Goal: Book appointment/travel/reservation

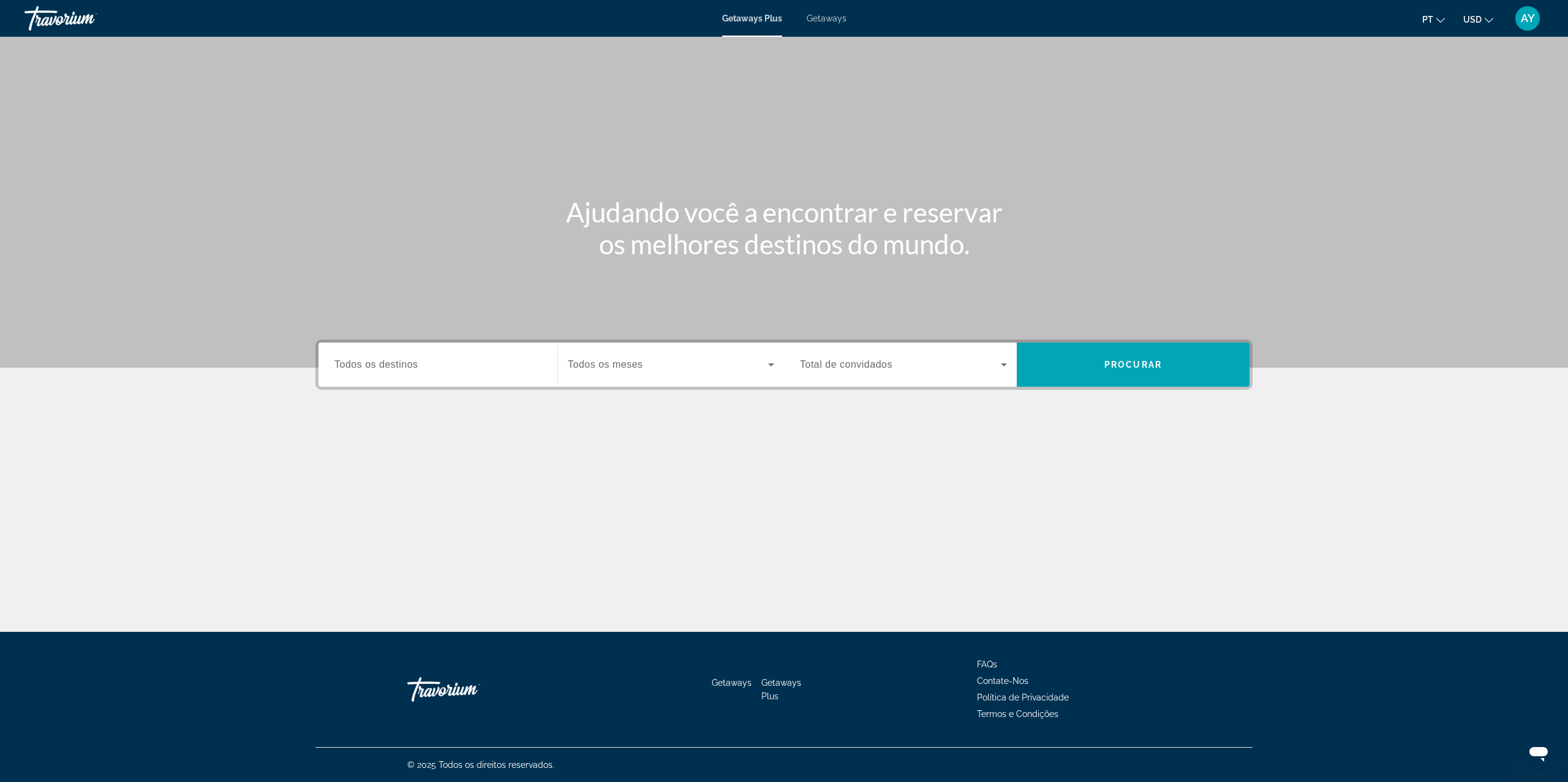
click at [810, 22] on span "Getaways" at bounding box center [826, 19] width 40 height 10
click at [1471, 30] on div "pt English Español Français Italiano Português русский USD USD ($) MXN (Mex$) C…" at bounding box center [1202, 18] width 685 height 26
click at [1474, 21] on span "USD" at bounding box center [1472, 20] width 18 height 10
click at [1456, 97] on button "GBP (£)" at bounding box center [1454, 97] width 61 height 16
click at [1472, 17] on span "GBP" at bounding box center [1472, 20] width 17 height 10
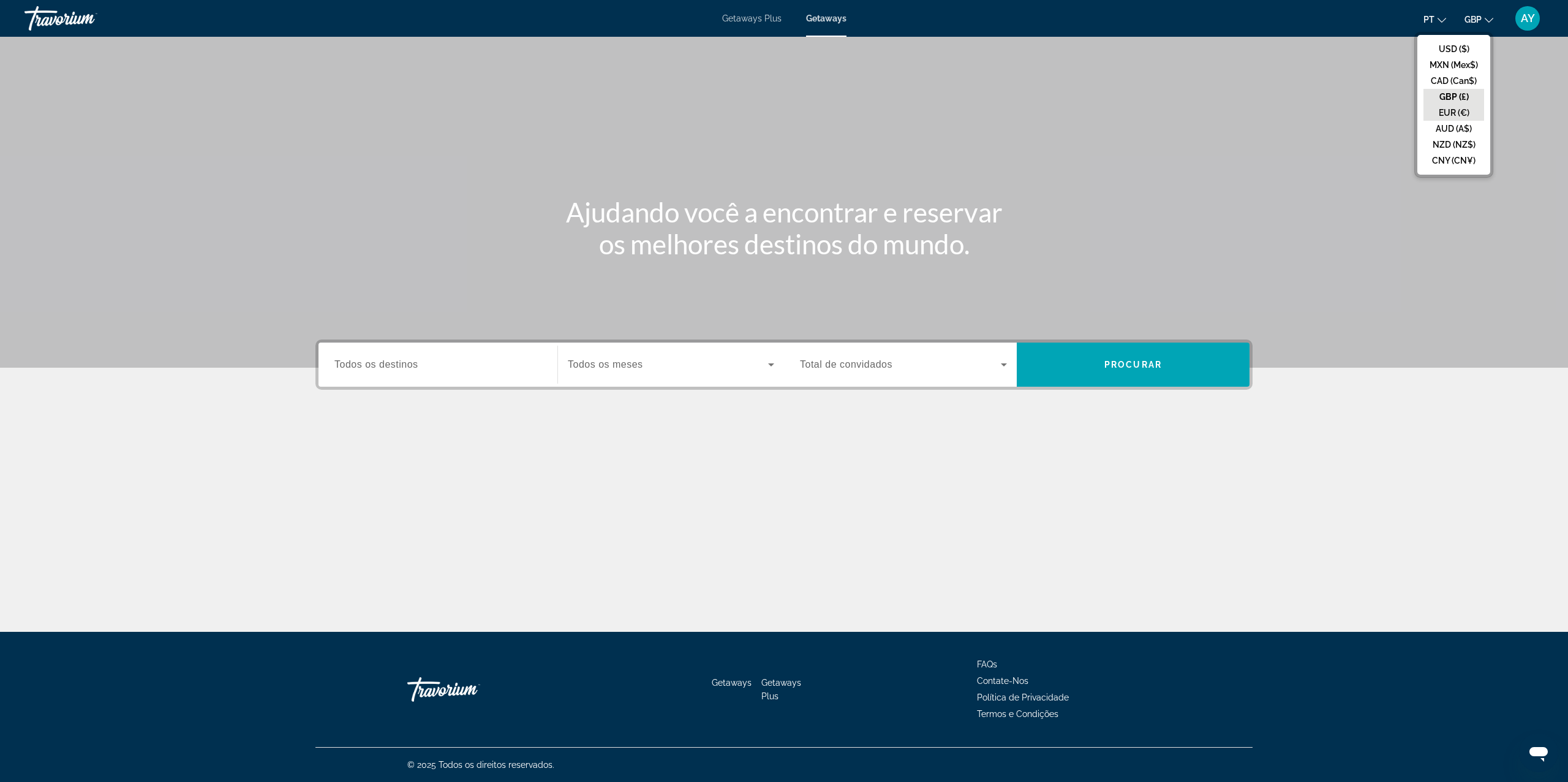
click at [1451, 116] on button "EUR (€)" at bounding box center [1454, 113] width 61 height 16
click at [418, 364] on span "Todos os destinos" at bounding box center [376, 364] width 84 height 11
click at [418, 364] on input "Destination Todos os destinos" at bounding box center [438, 365] width 207 height 15
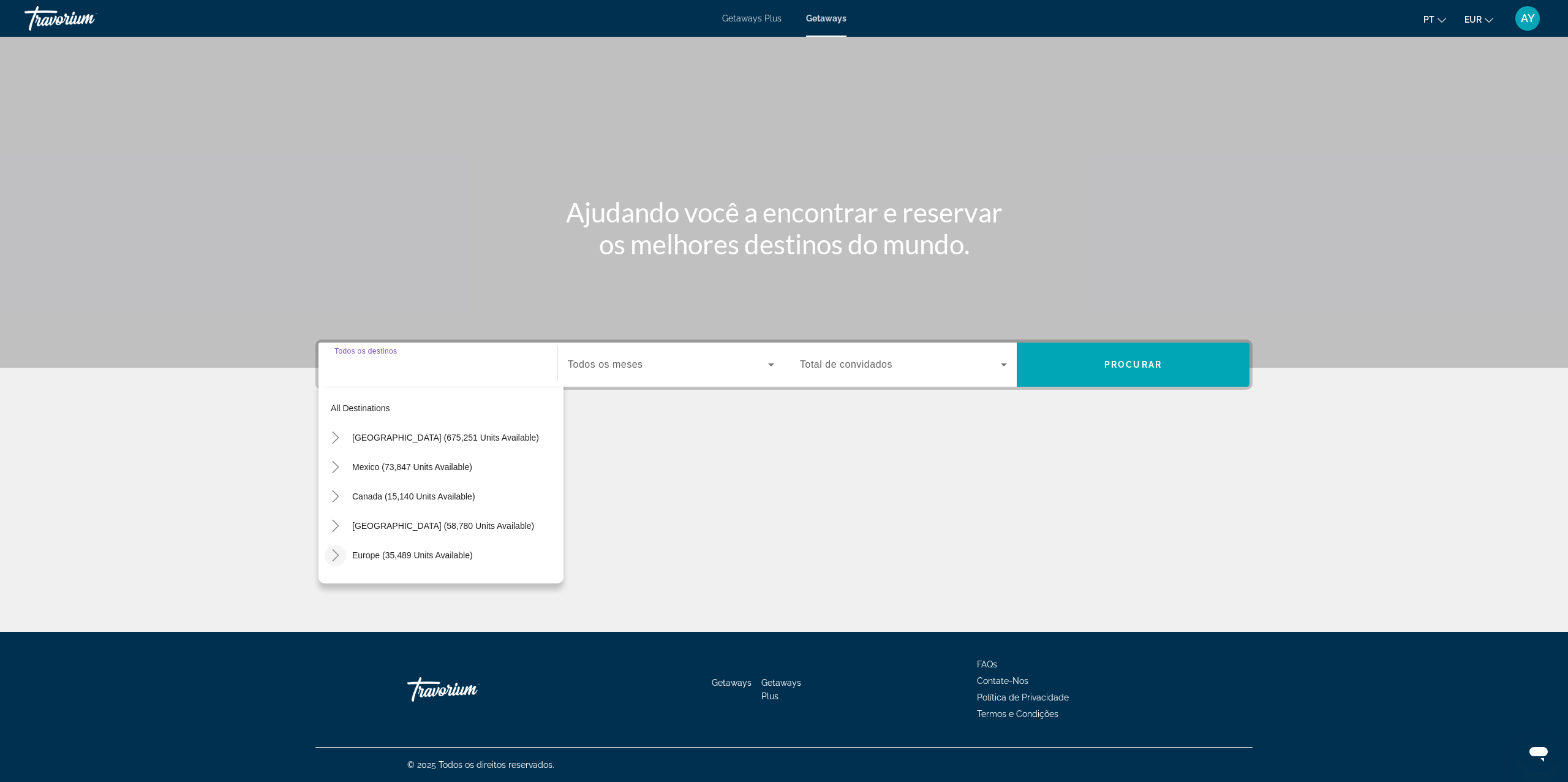
click at [344, 547] on mat-icon "Toggle Europe (35,489 units available)" at bounding box center [335, 555] width 21 height 21
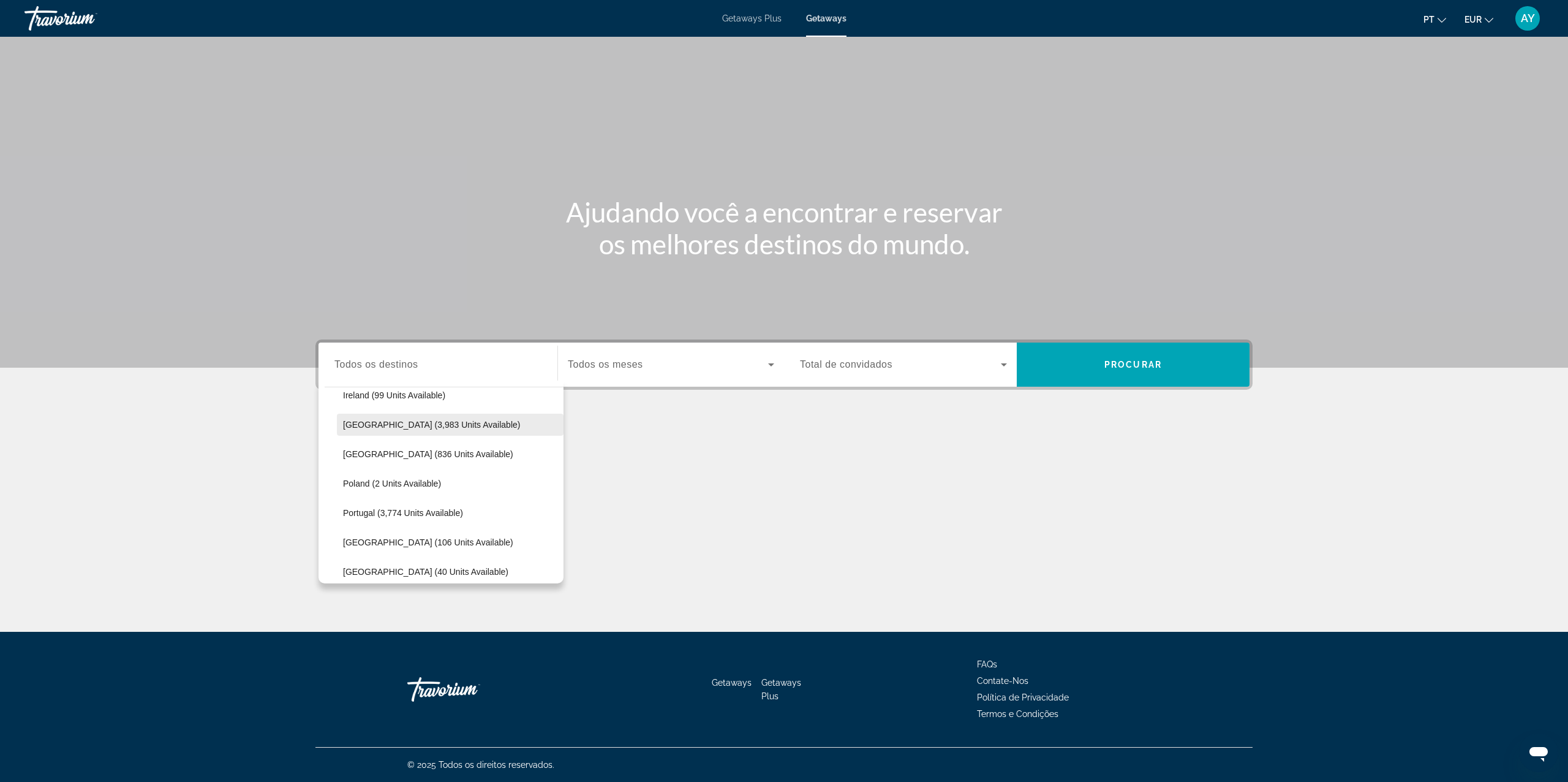
scroll to position [562, 0]
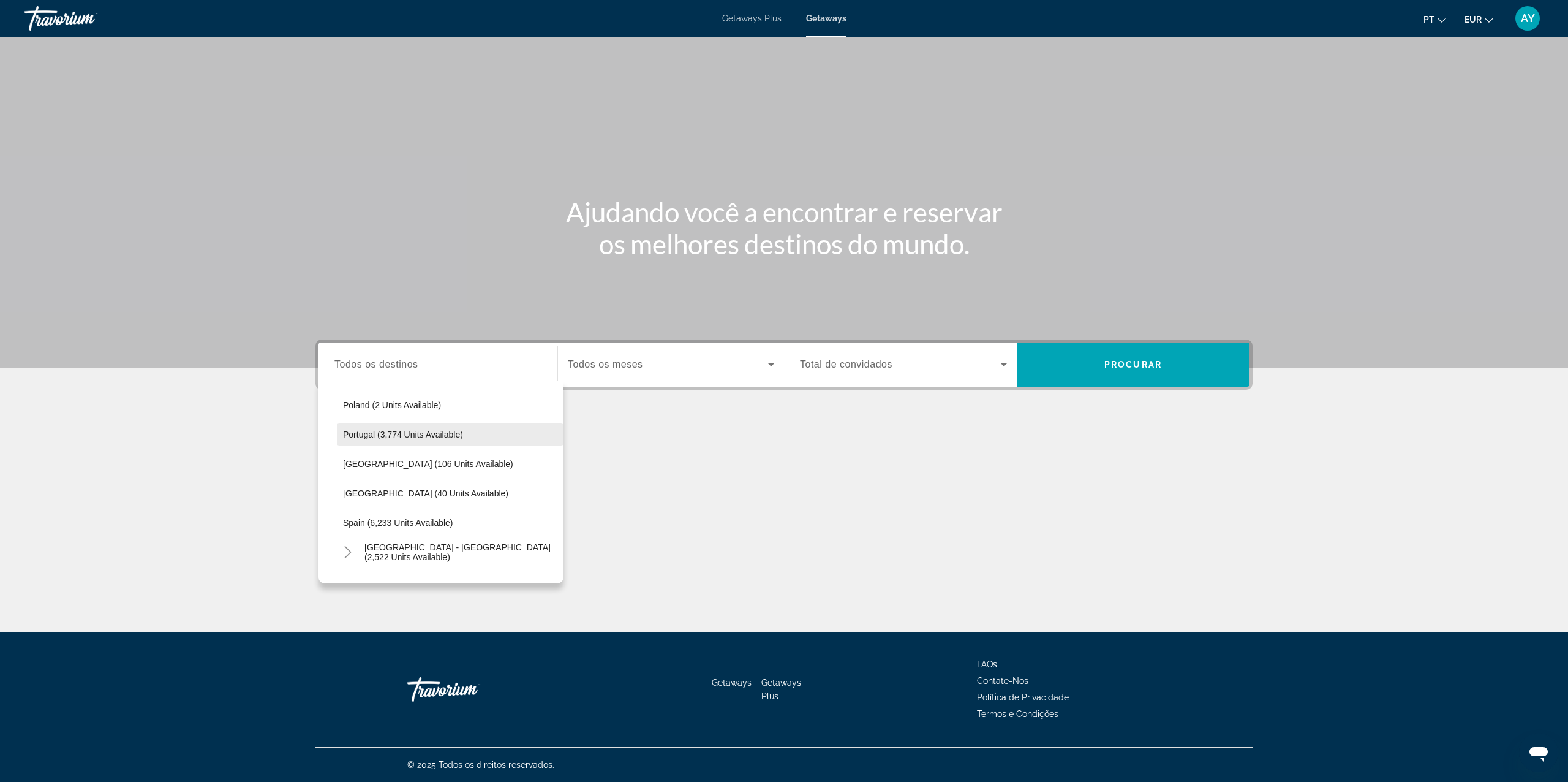
click at [385, 440] on span "Search widget" at bounding box center [450, 434] width 227 height 29
type input "**********"
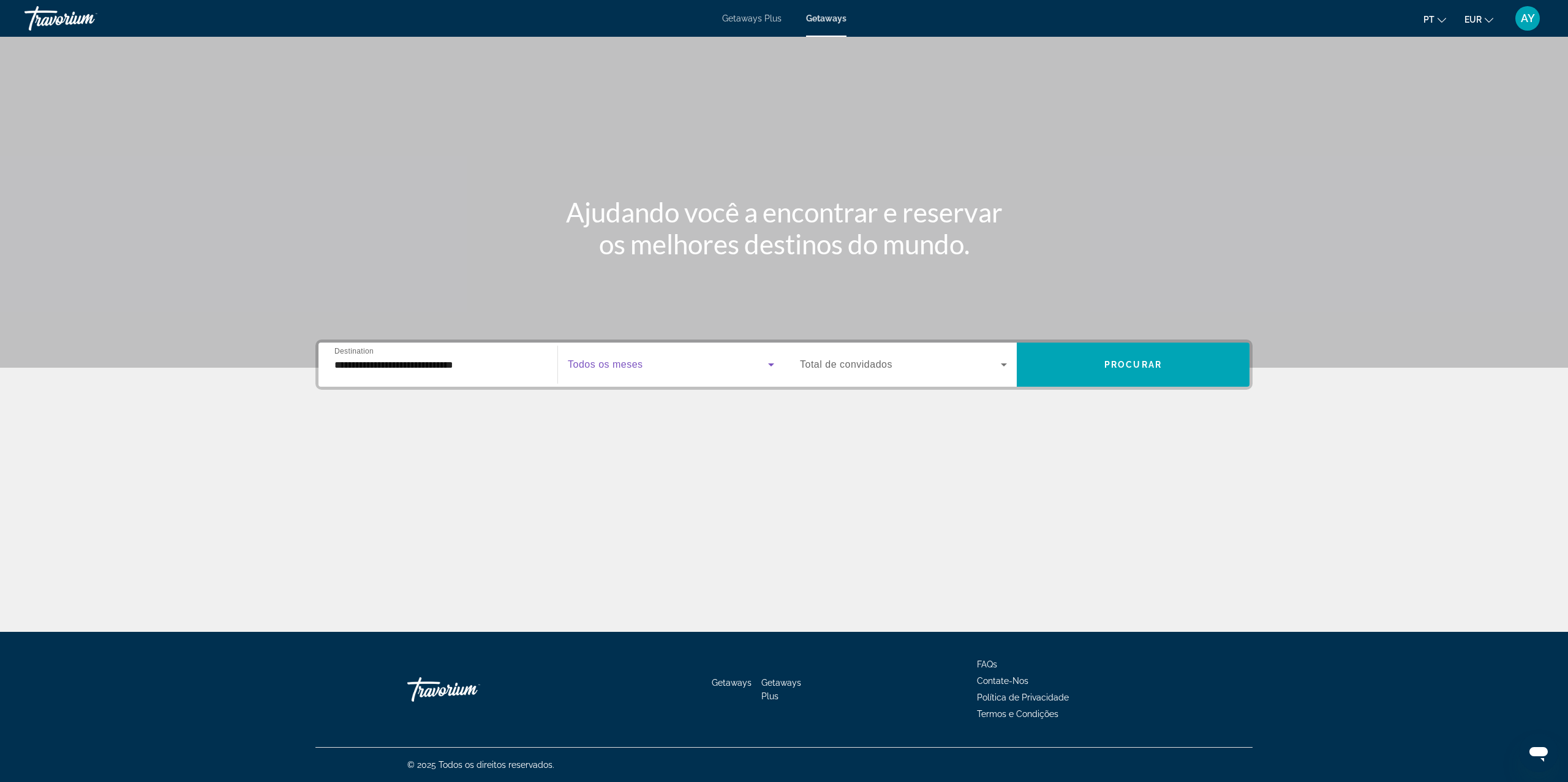
click at [647, 368] on span "Search widget" at bounding box center [668, 365] width 200 height 15
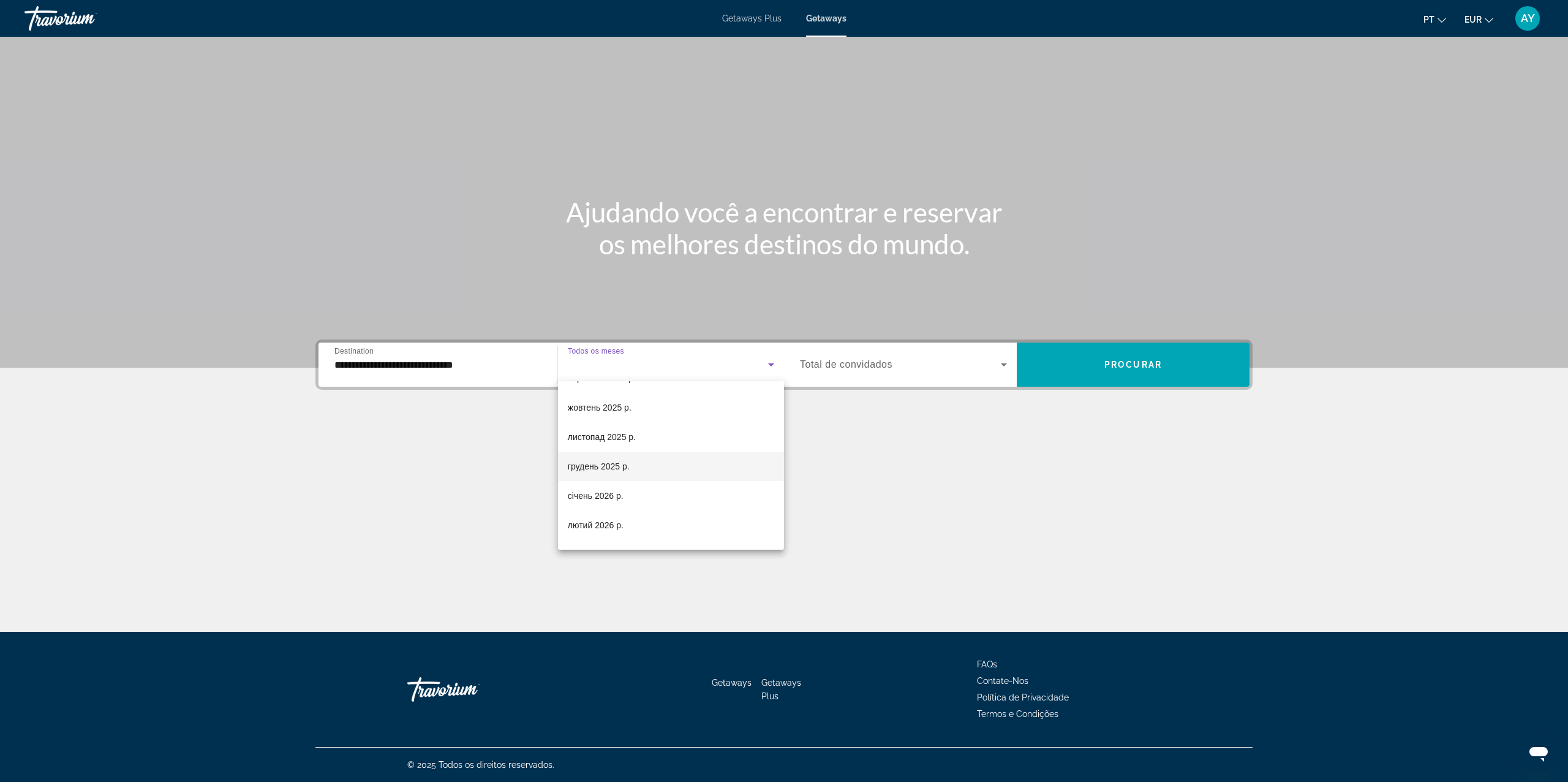
scroll to position [82, 0]
click at [623, 457] on mat-option "січень 2026 р." at bounding box center [671, 466] width 226 height 29
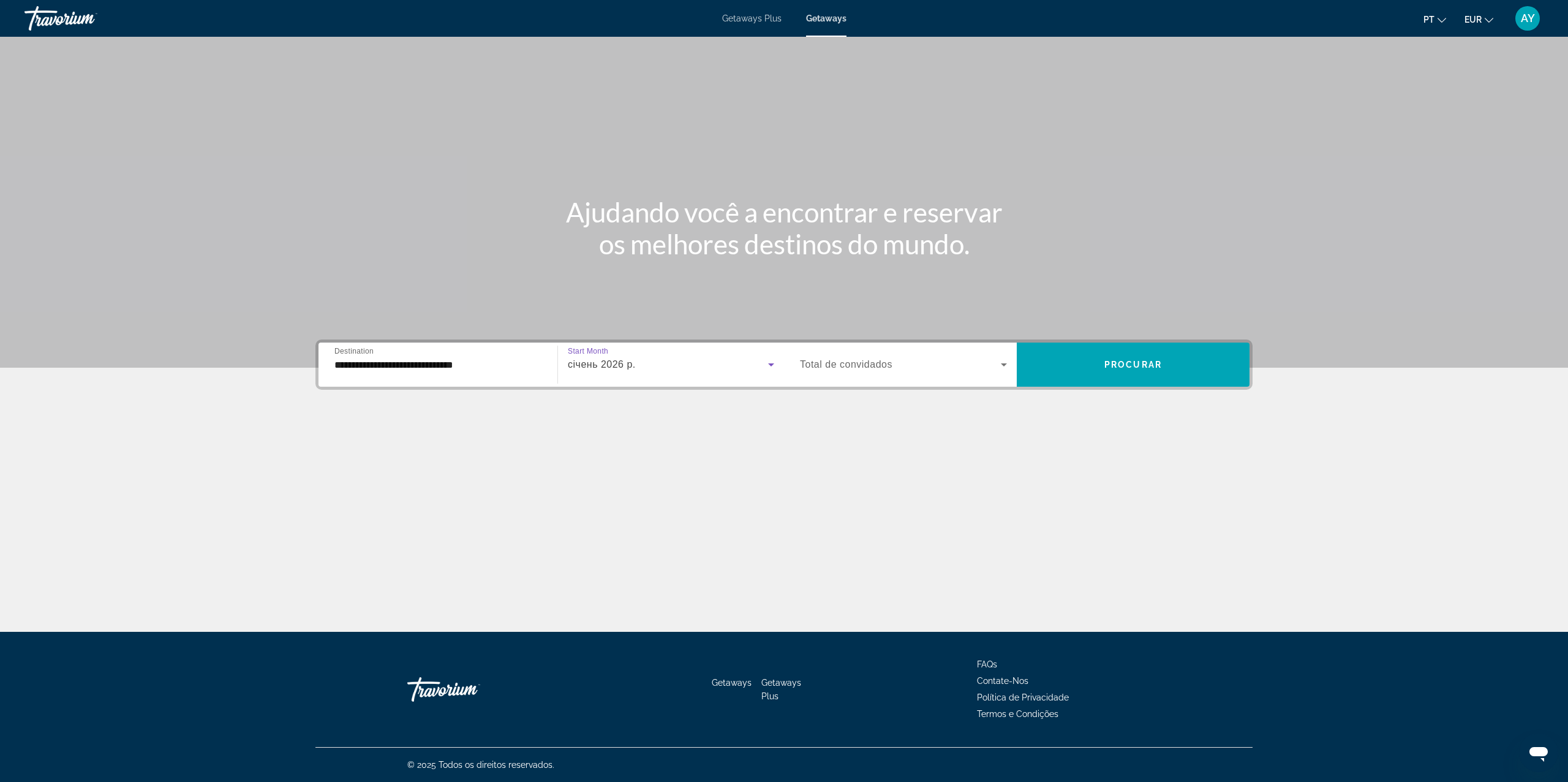
click at [643, 367] on div "січень 2026 р." at bounding box center [668, 365] width 200 height 15
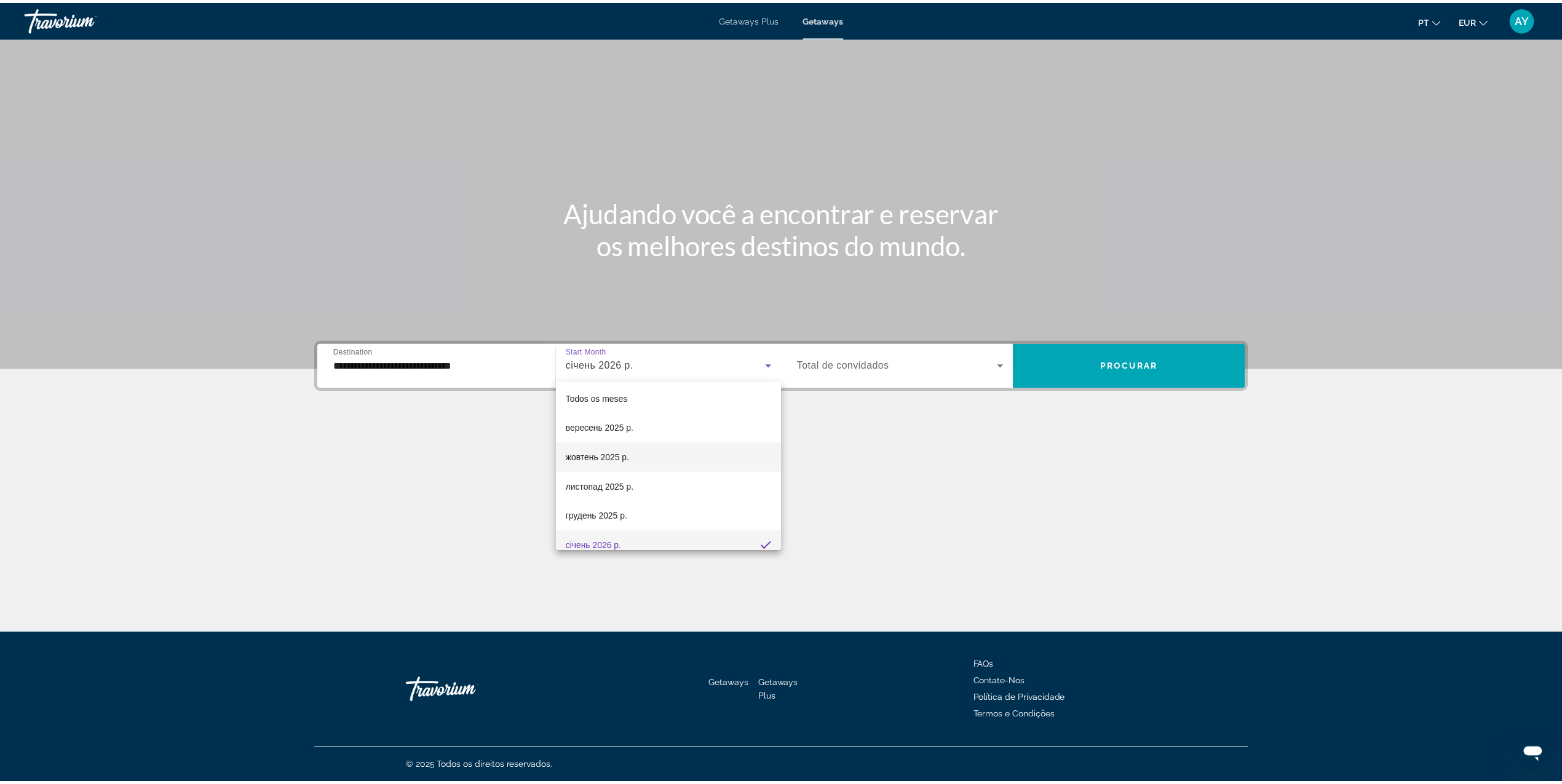
scroll to position [0, 0]
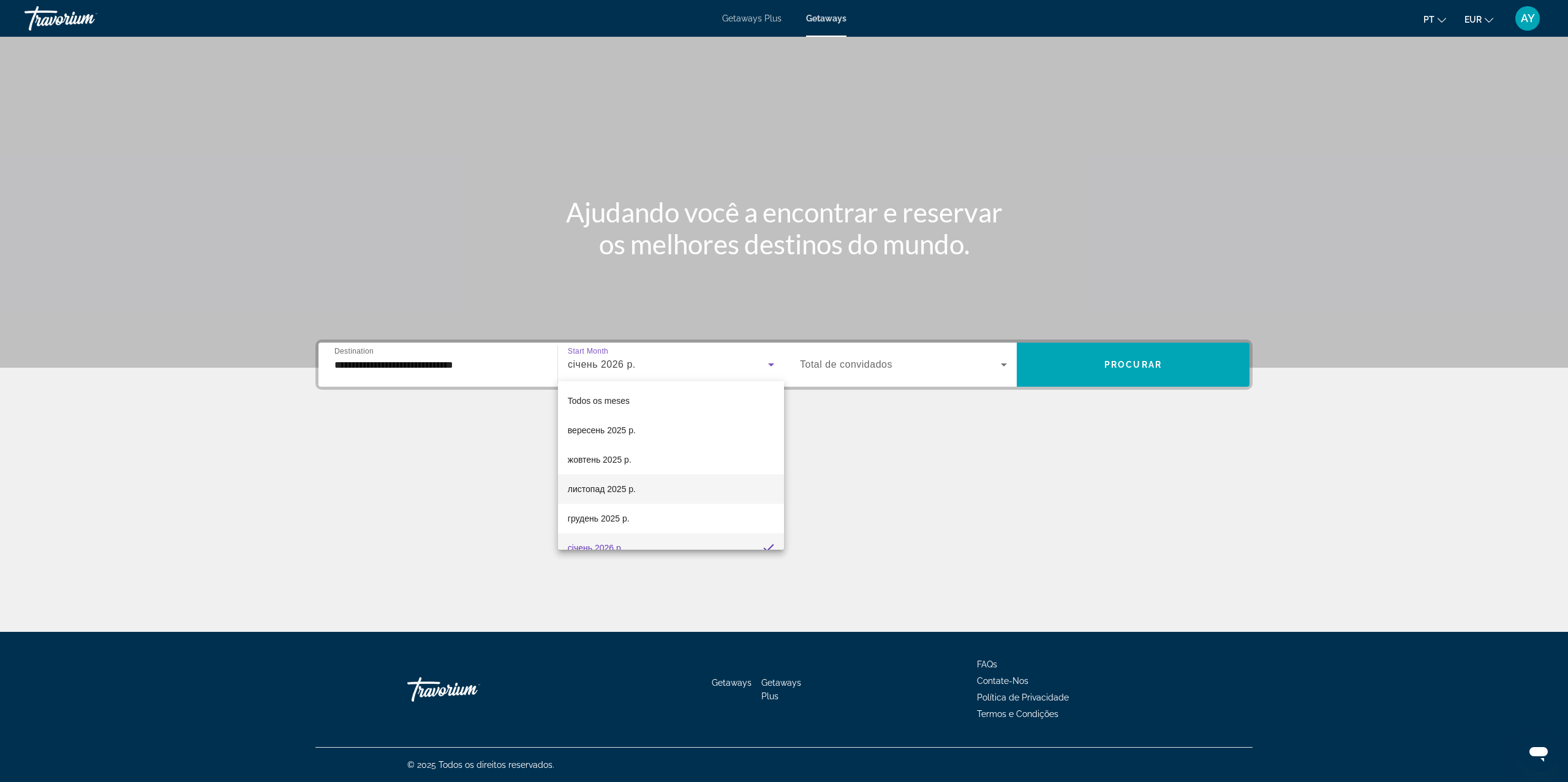
click at [628, 488] on span "листопад 2025 р." at bounding box center [602, 489] width 68 height 15
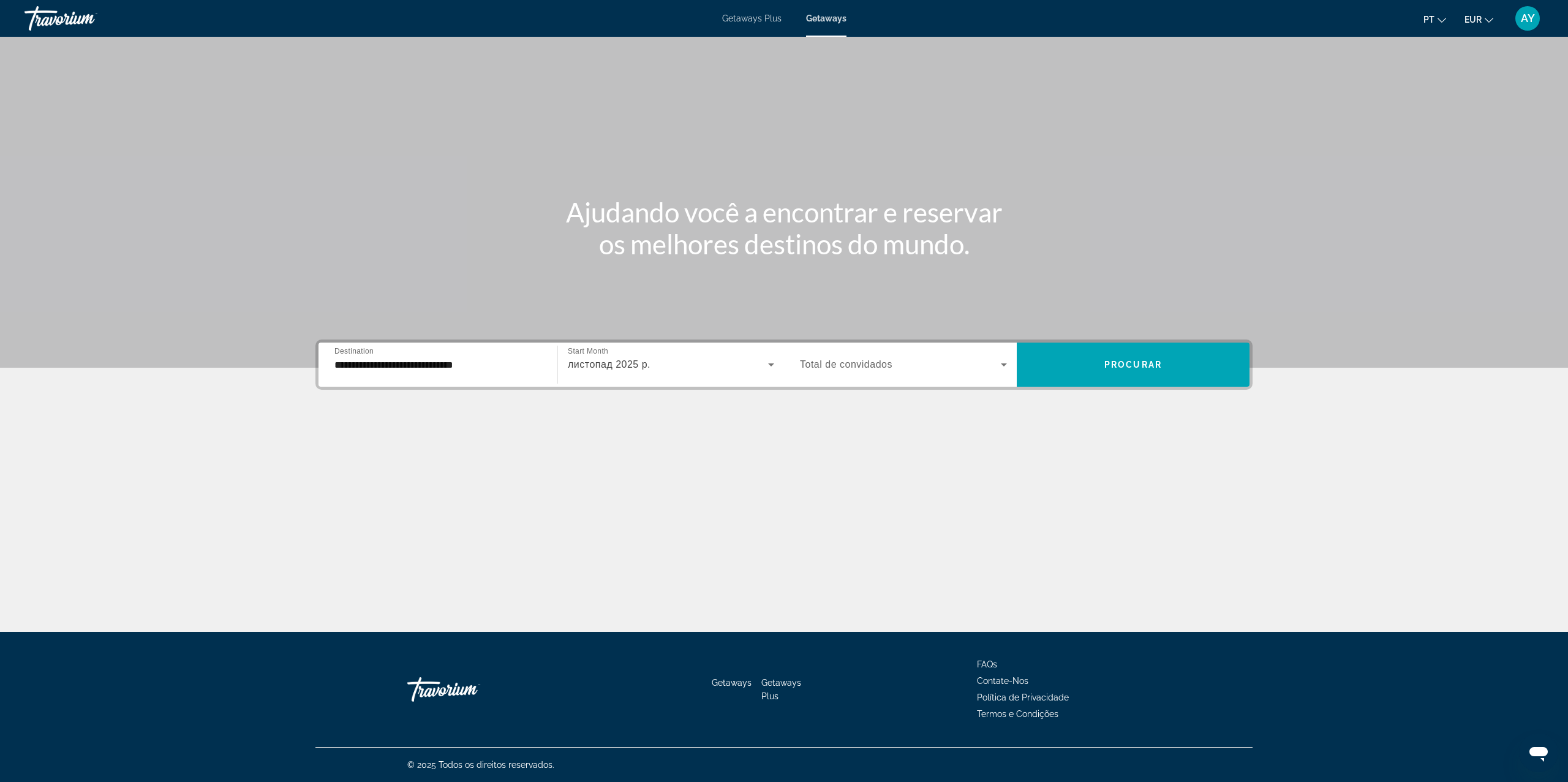
click at [858, 354] on div "Search widget" at bounding box center [904, 364] width 207 height 34
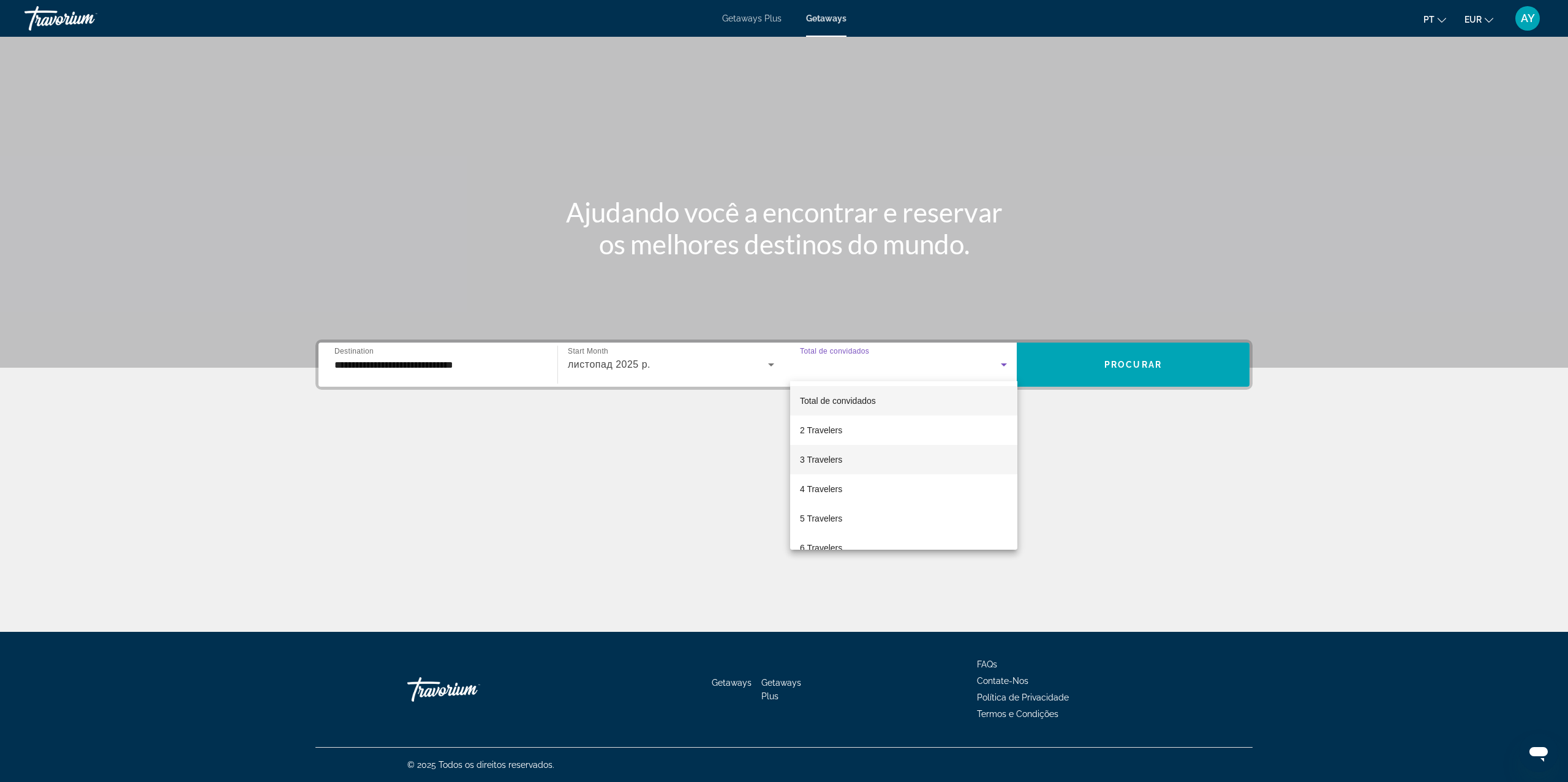
click at [851, 471] on mat-option "3 Travelers" at bounding box center [904, 459] width 227 height 29
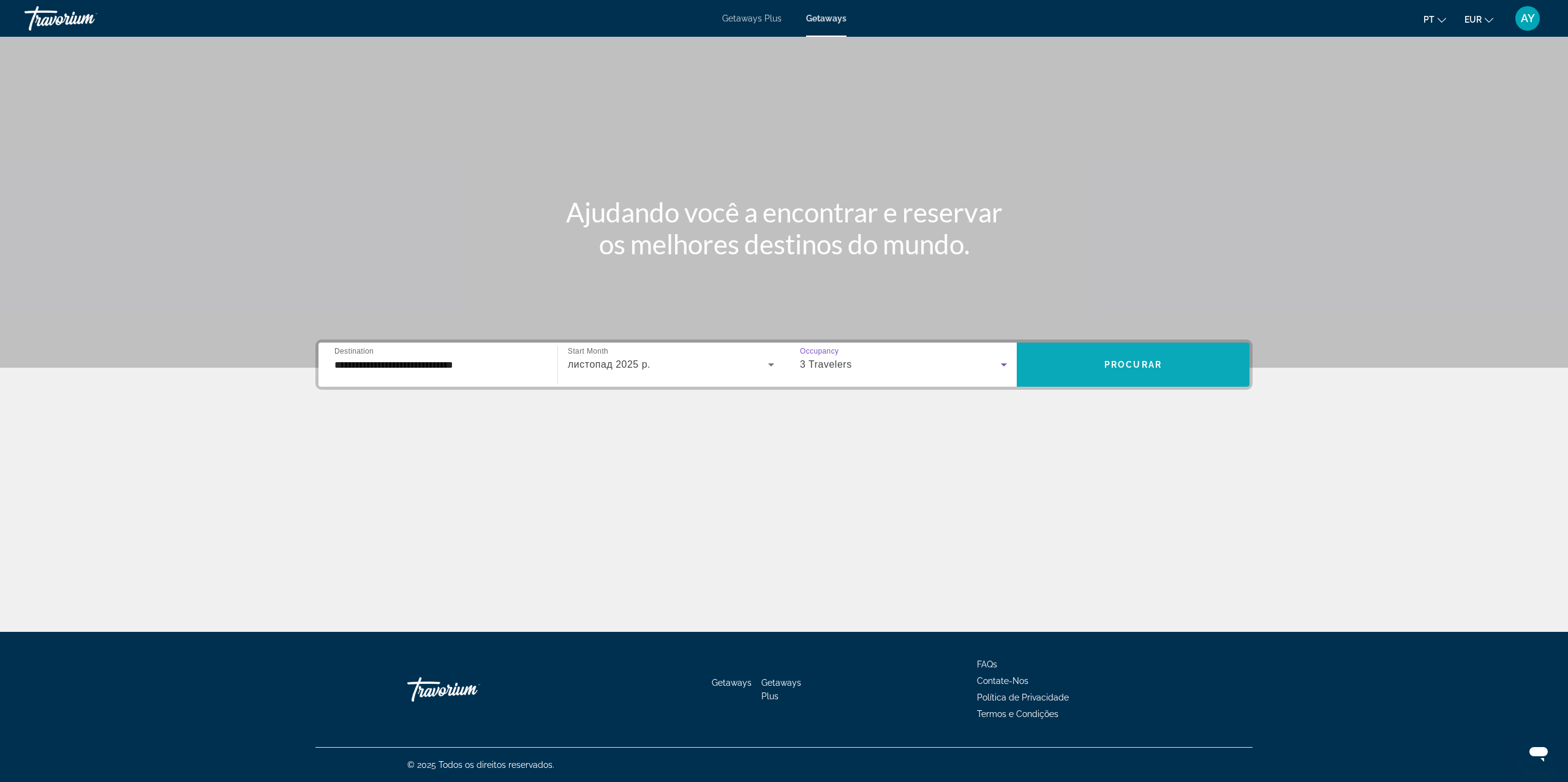
click at [1149, 347] on span "Search widget" at bounding box center [1133, 365] width 233 height 44
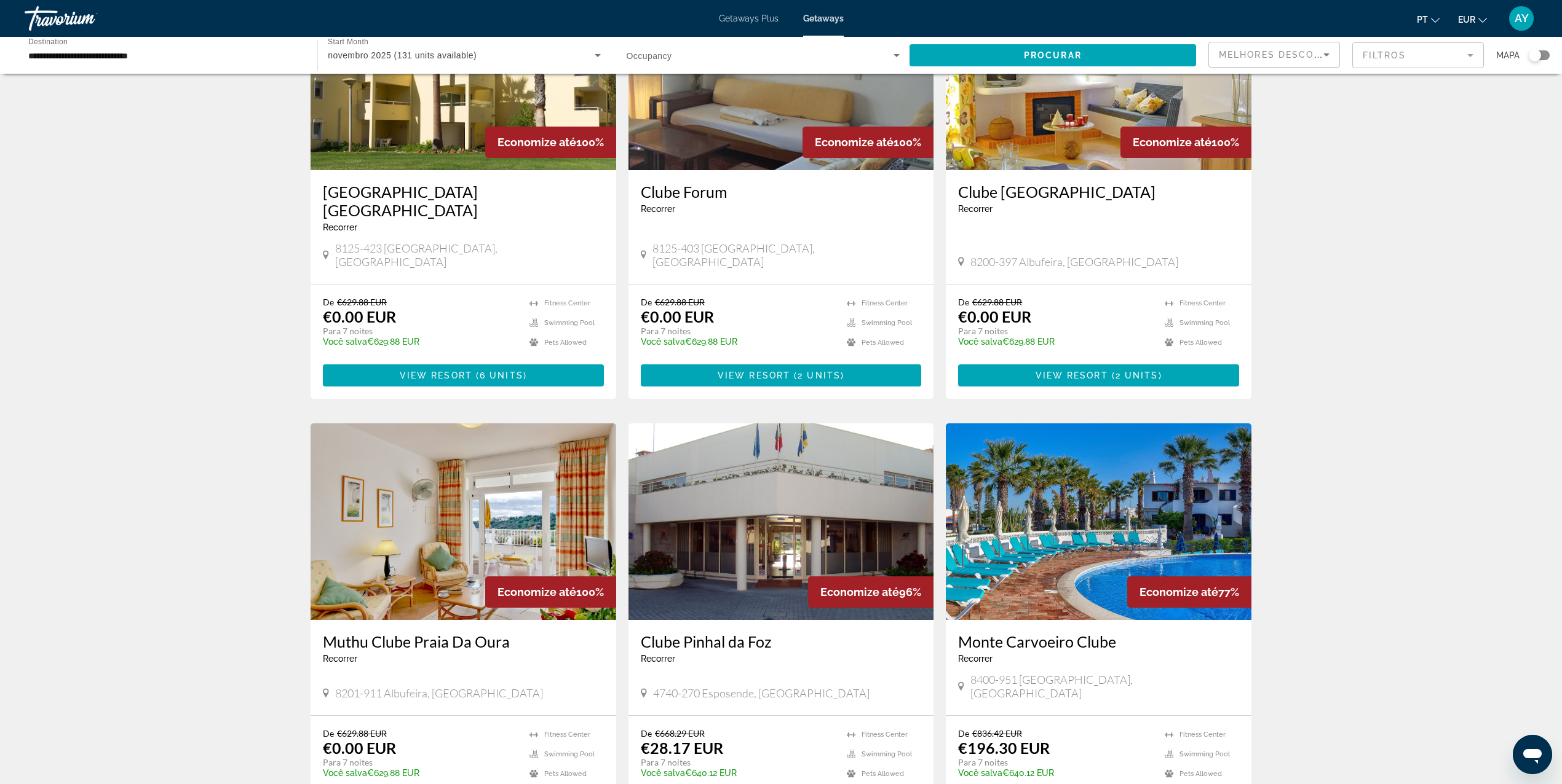
scroll to position [246, 0]
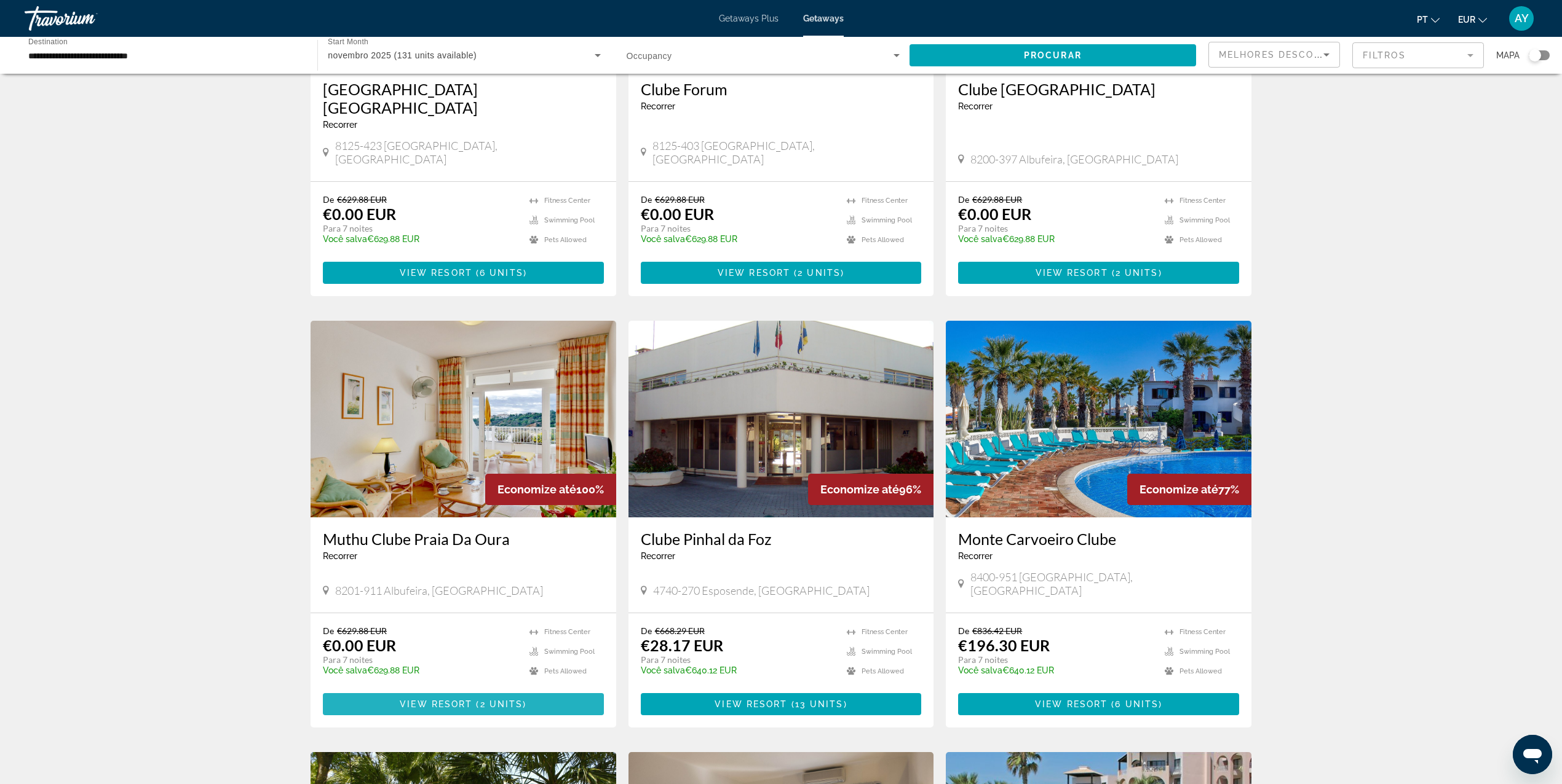
click at [406, 699] on span "View Resort" at bounding box center [436, 704] width 73 height 10
